Goal: Information Seeking & Learning: Learn about a topic

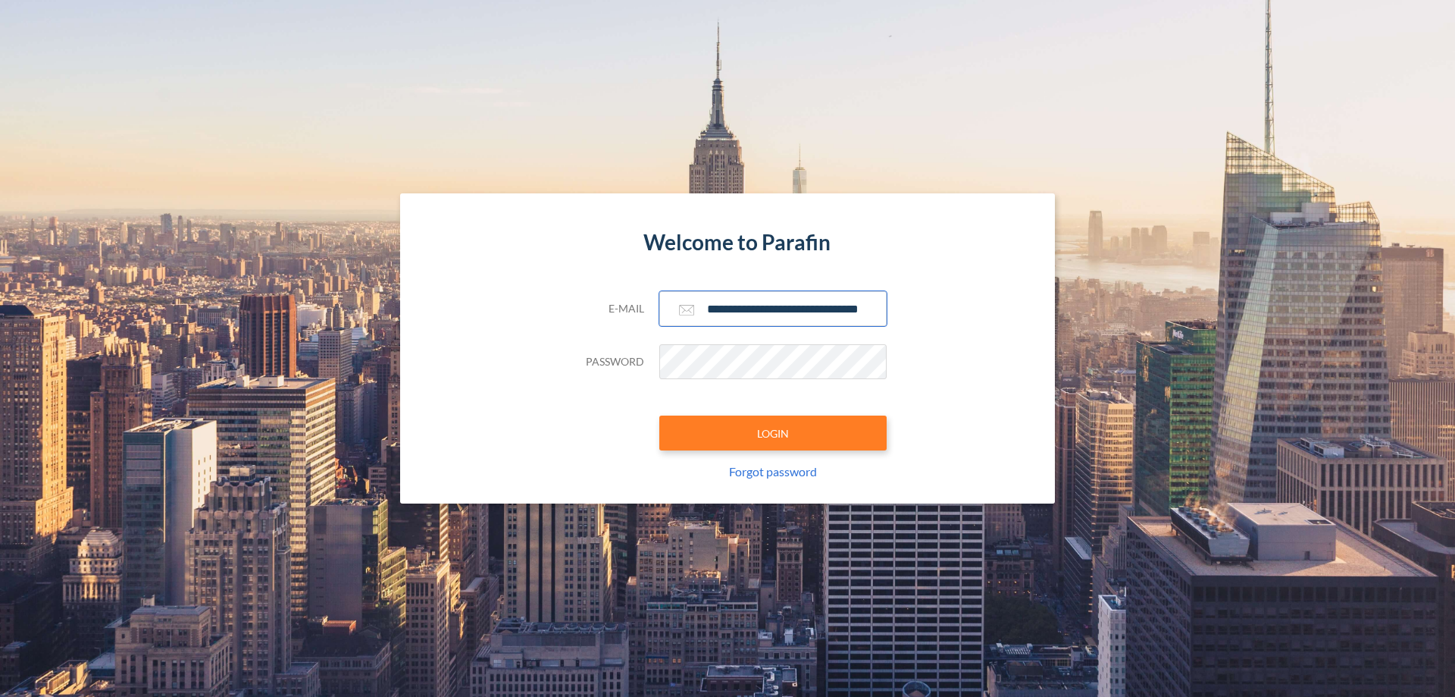
type input "**********"
click at [773, 433] on button "LOGIN" at bounding box center [772, 432] width 227 height 35
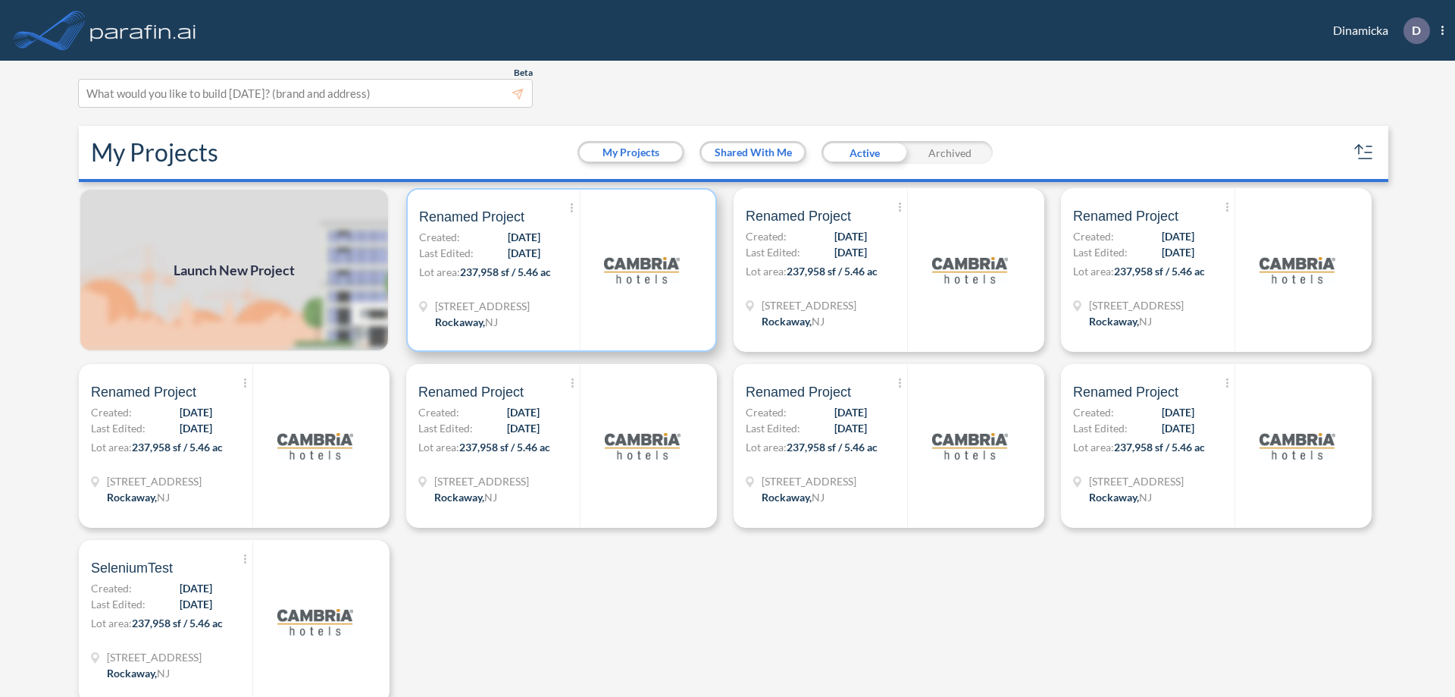
scroll to position [4, 0]
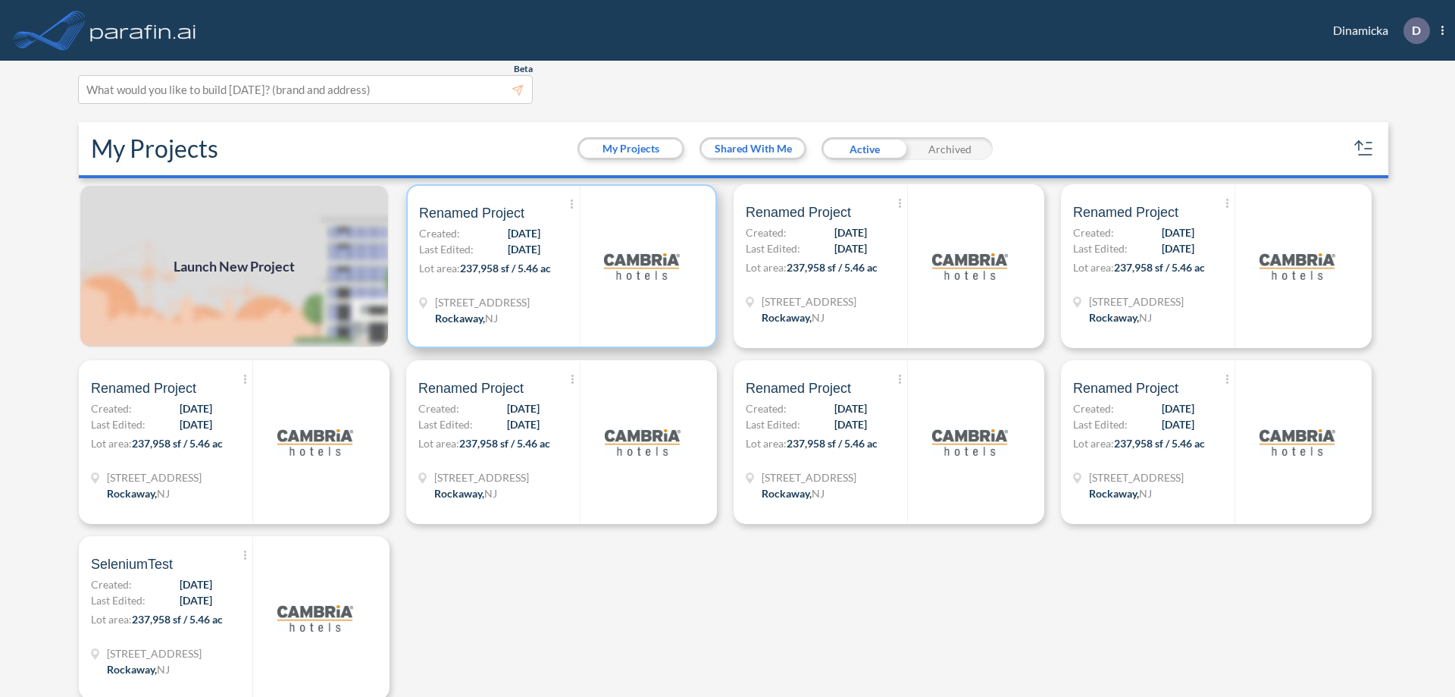
click at [559, 266] on p "Lot area: 237,958 sf / 5.46 ac" at bounding box center [499, 271] width 161 height 22
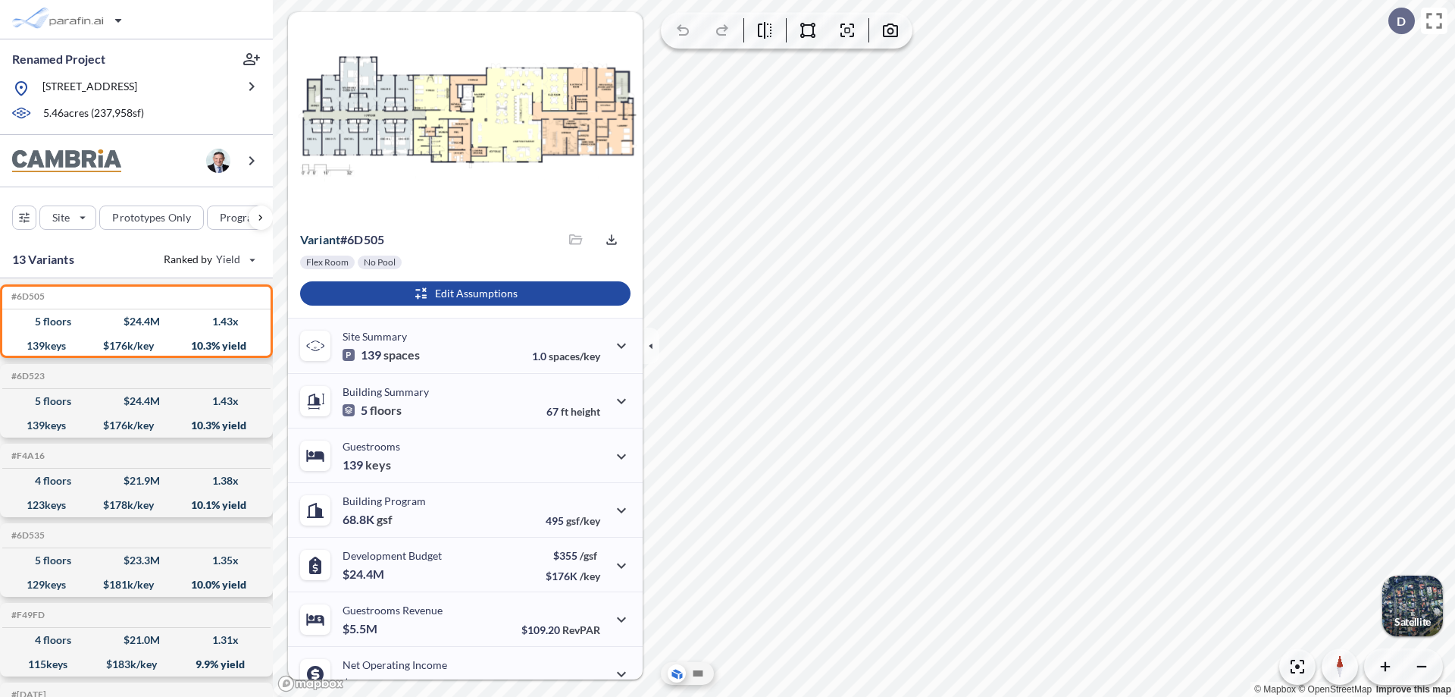
scroll to position [77, 0]
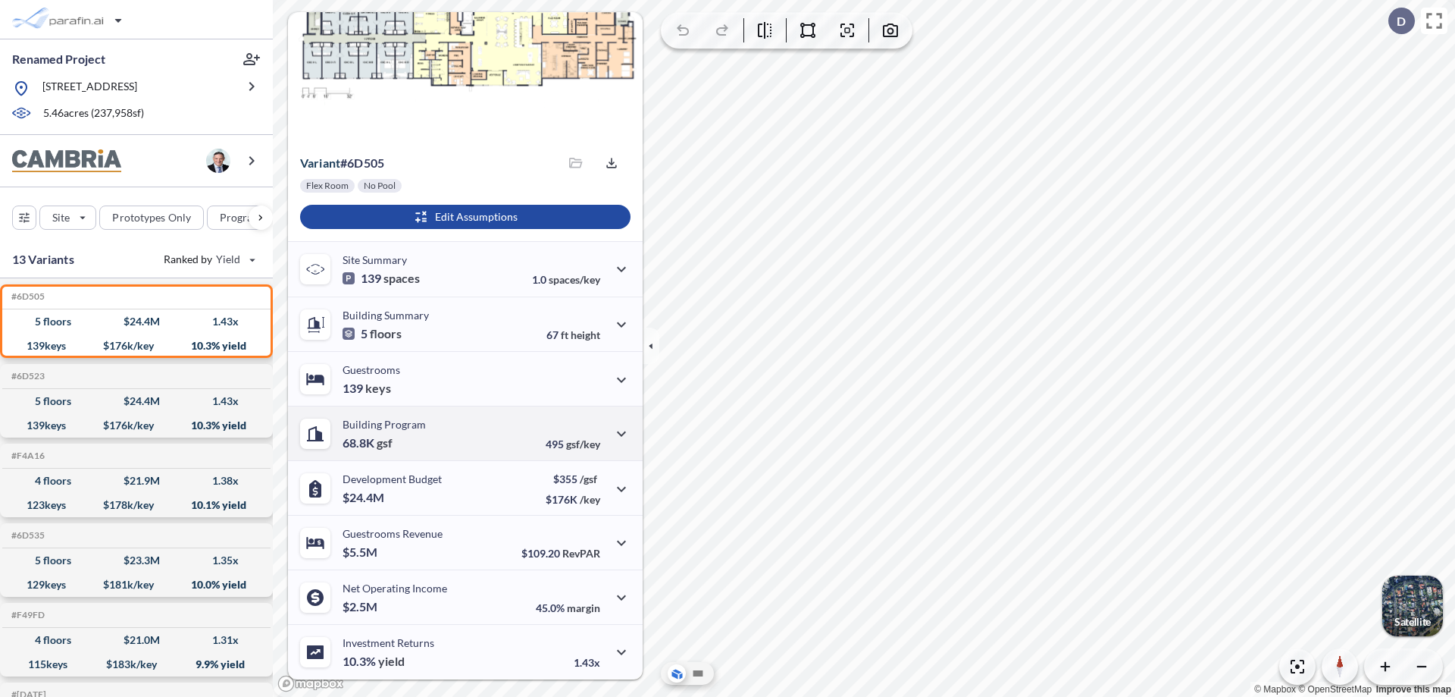
click at [463, 433] on div "Building Program 68.8K gsf 495 gsf/key" at bounding box center [465, 433] width 355 height 55
